Goal: Information Seeking & Learning: Learn about a topic

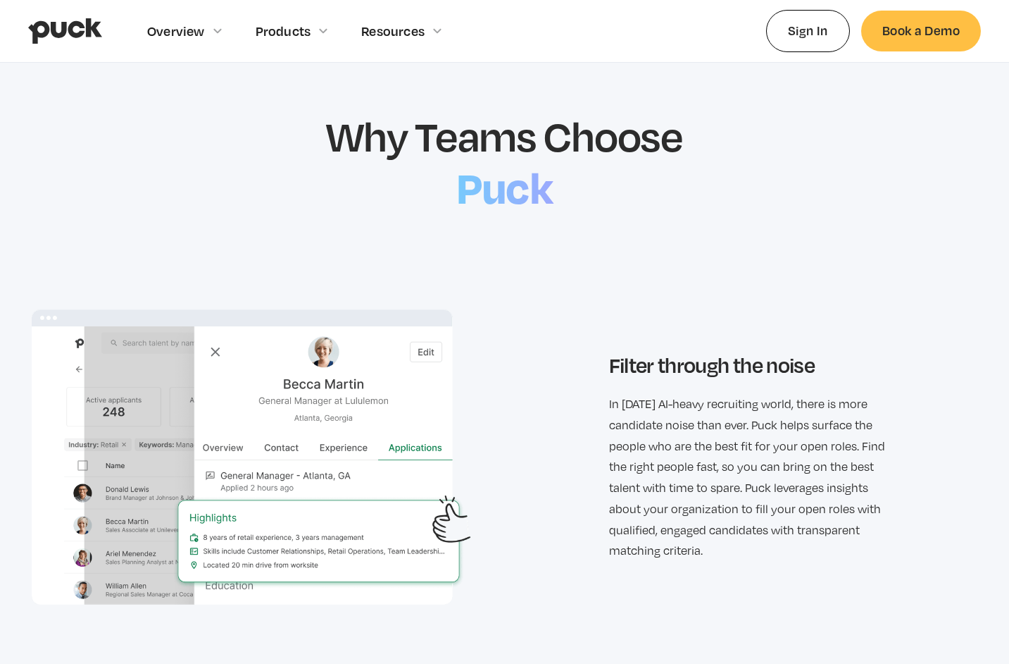
scroll to position [1400, 0]
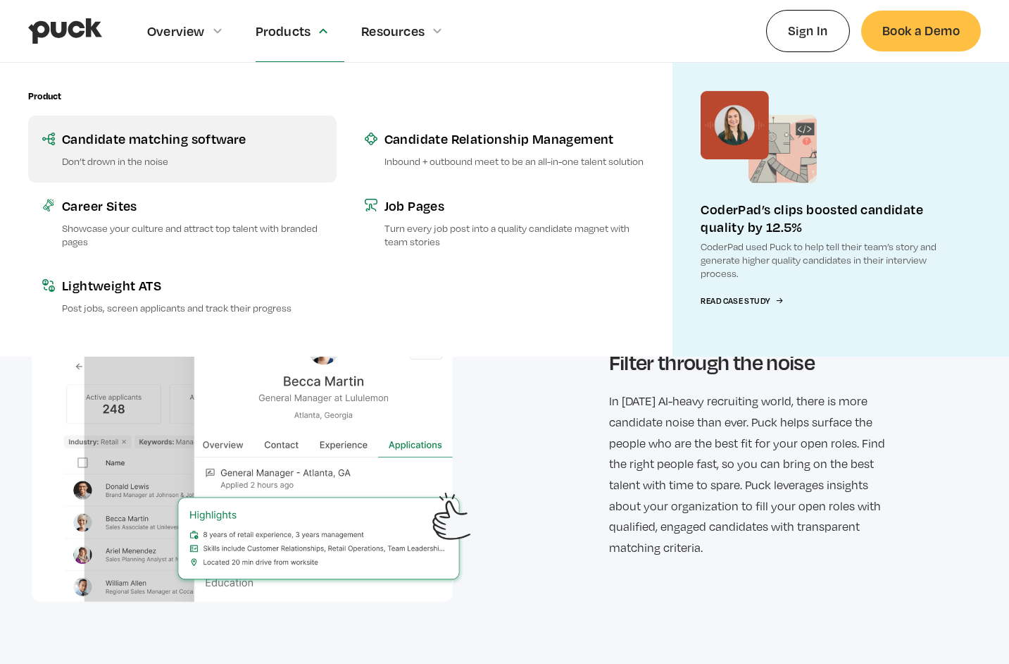
click at [209, 137] on div "Candidate matching software" at bounding box center [192, 139] width 261 height 18
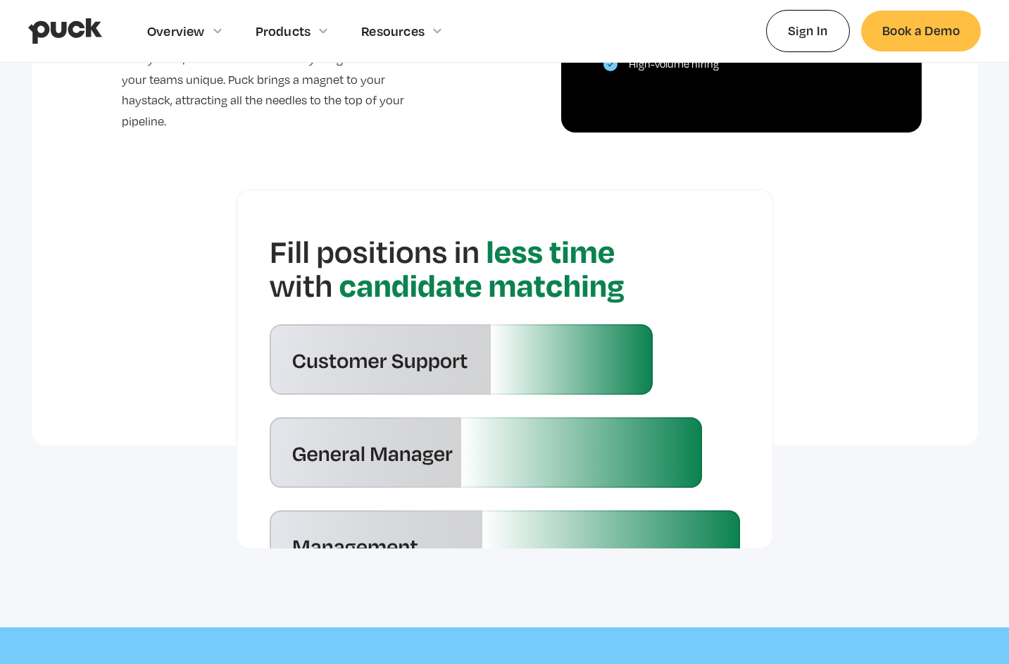
scroll to position [3200, 0]
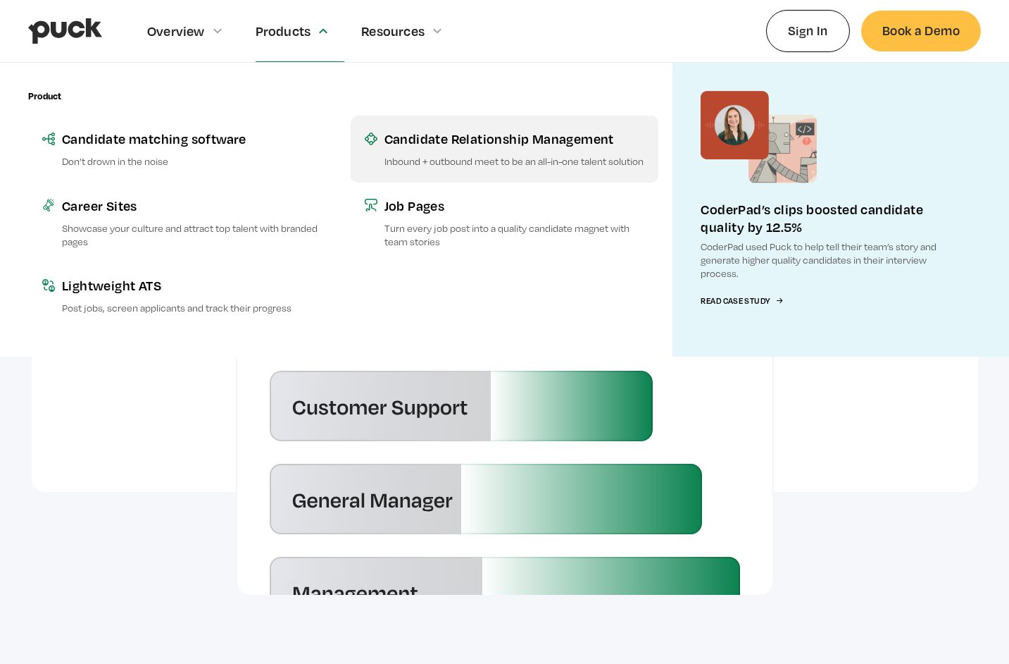
click at [411, 136] on div "Candidate Relationship Management" at bounding box center [515, 139] width 261 height 18
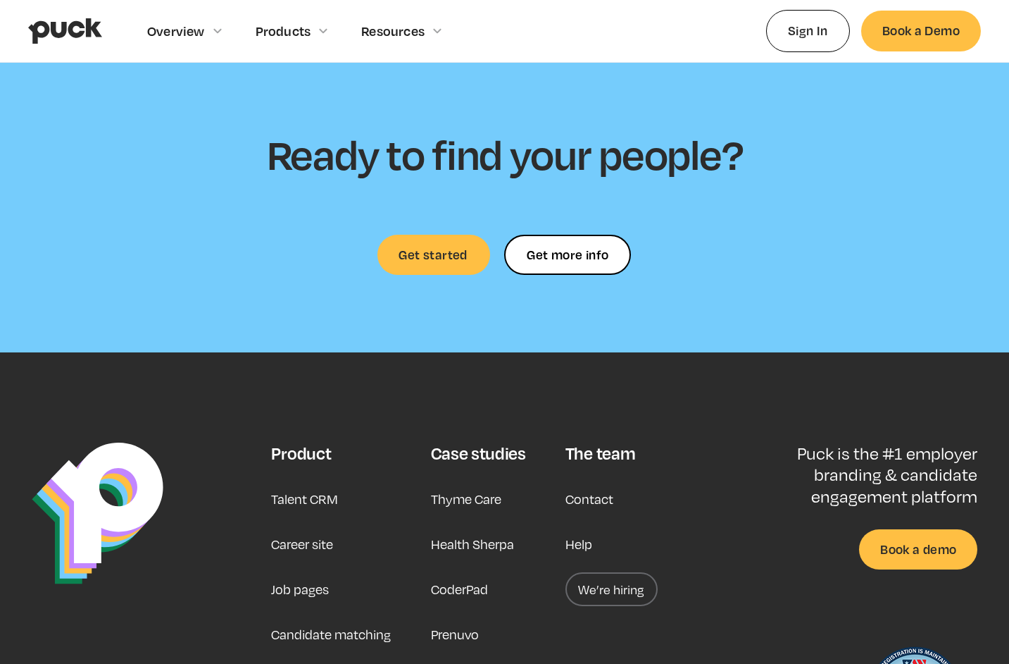
scroll to position [4254, 0]
